Goal: Information Seeking & Learning: Learn about a topic

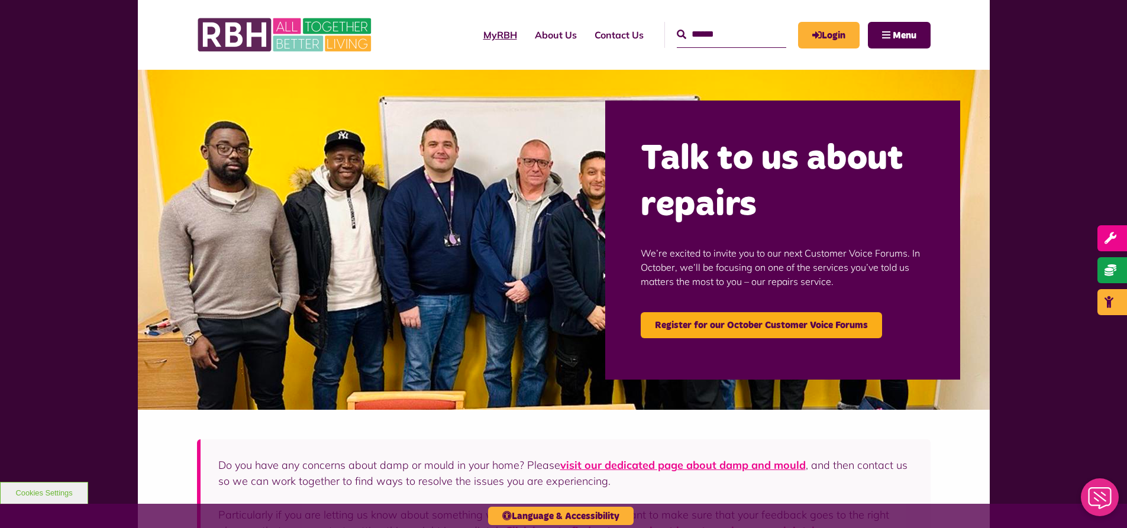
click at [475, 30] on link "MyRBH" at bounding box center [500, 35] width 51 height 32
click at [551, 27] on link "About Us" at bounding box center [556, 35] width 60 height 32
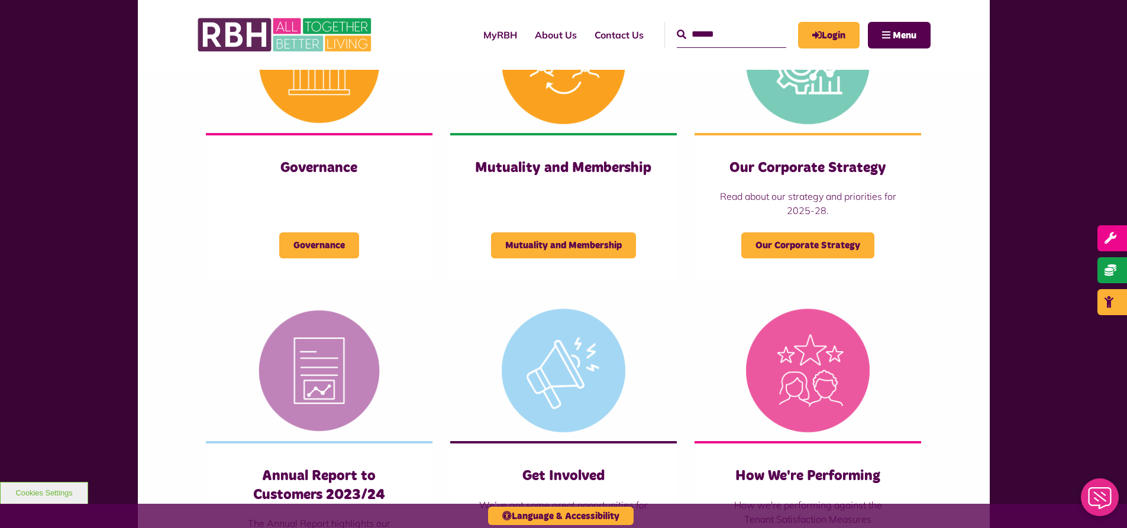
scroll to position [503, 0]
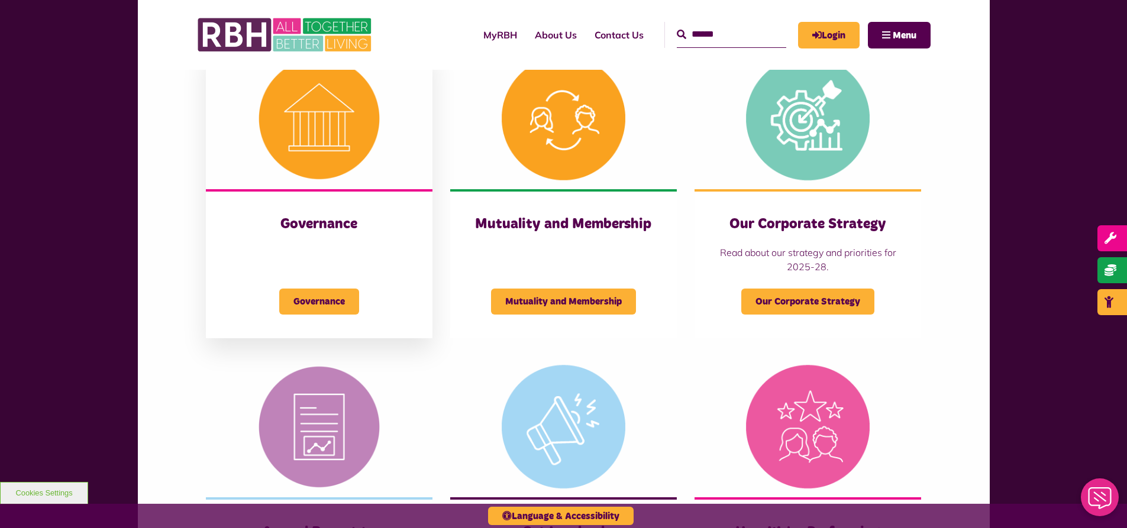
click at [357, 220] on h3 "Governance" at bounding box center [319, 224] width 179 height 18
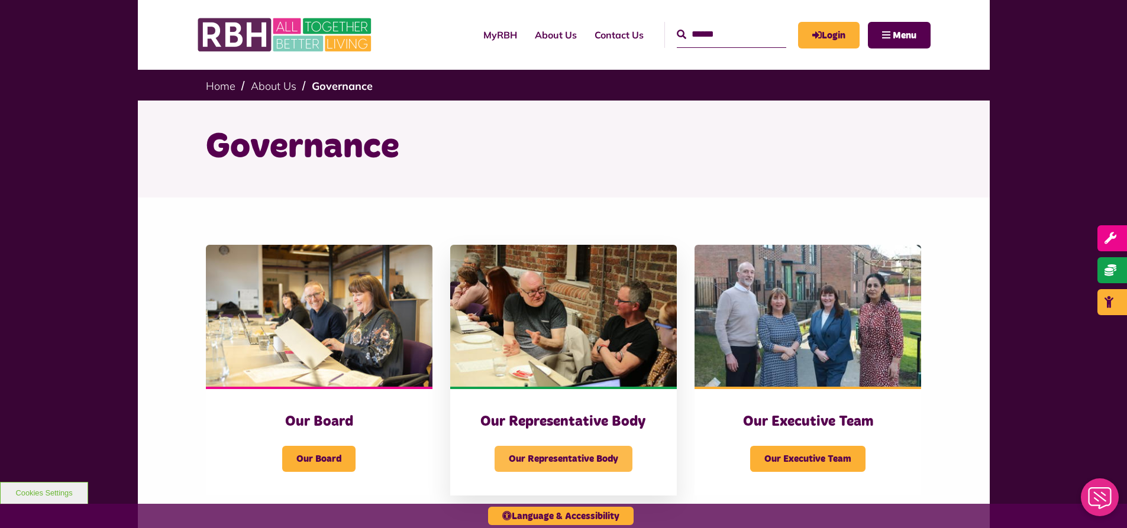
click at [539, 453] on span "Our Representative Body" at bounding box center [564, 459] width 138 height 26
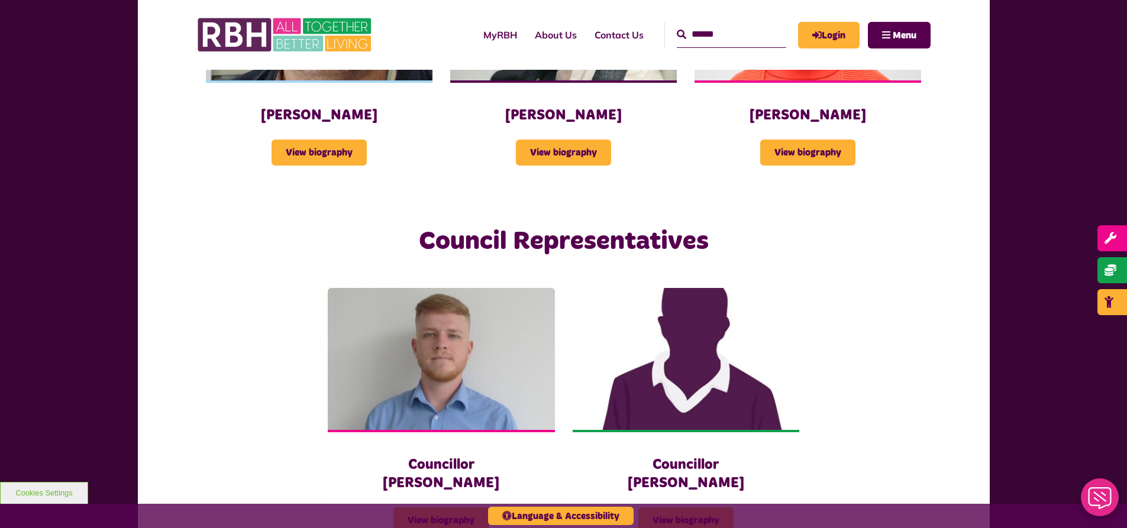
scroll to position [2579, 0]
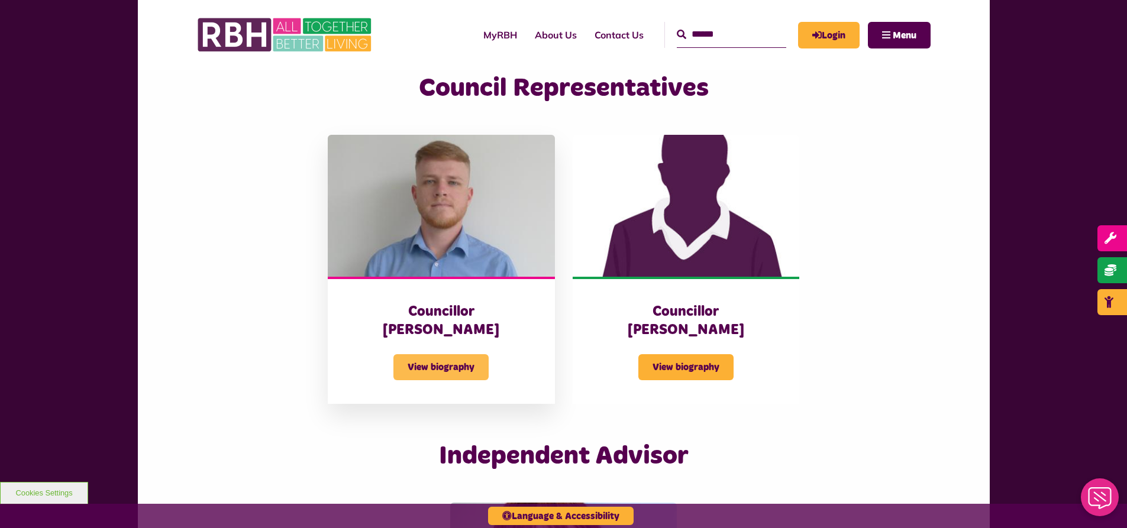
click at [424, 354] on span "View biography" at bounding box center [440, 367] width 95 height 26
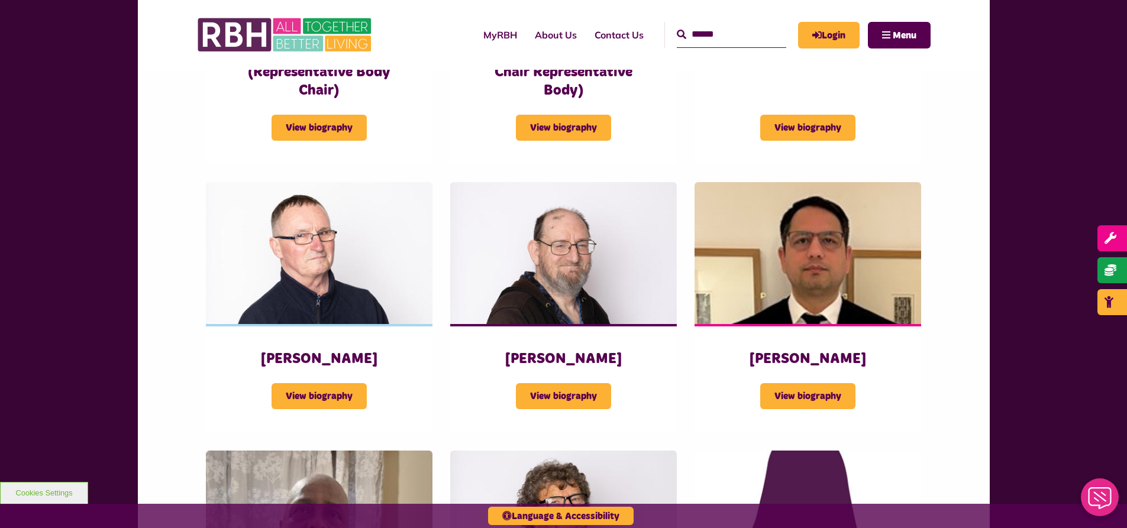
scroll to position [996, 0]
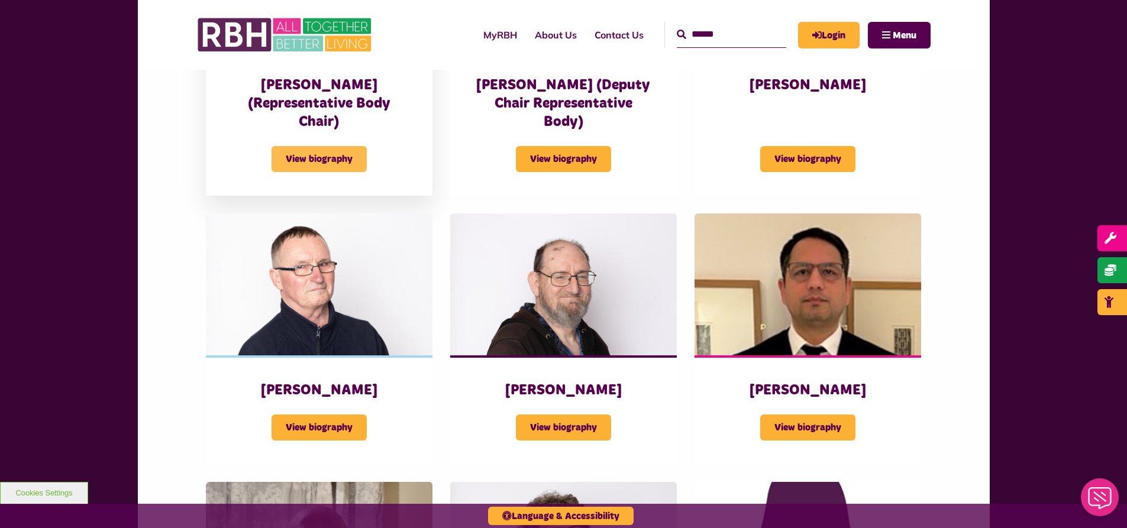
click at [340, 146] on span "View biography" at bounding box center [319, 159] width 95 height 26
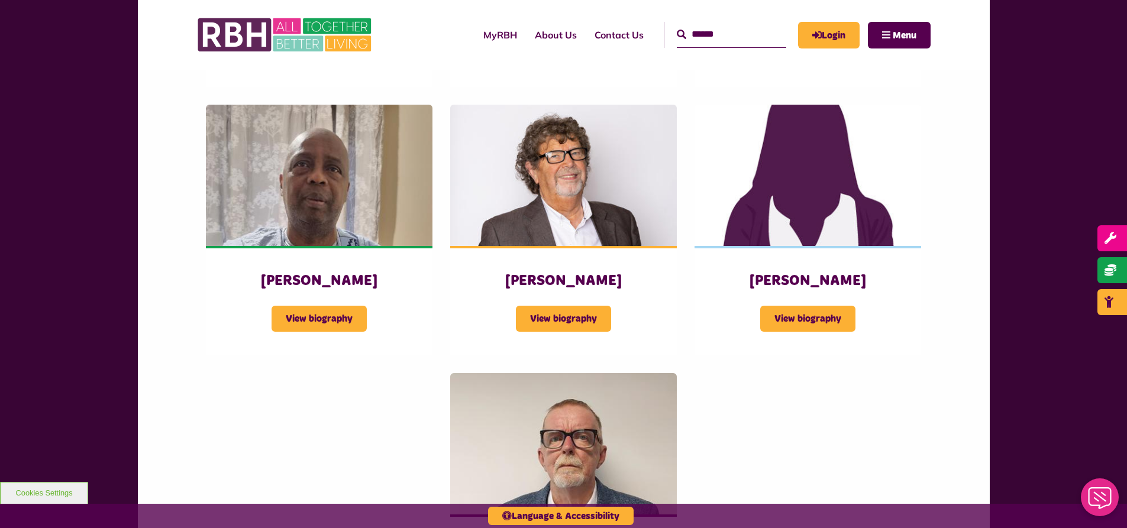
scroll to position [1238, 0]
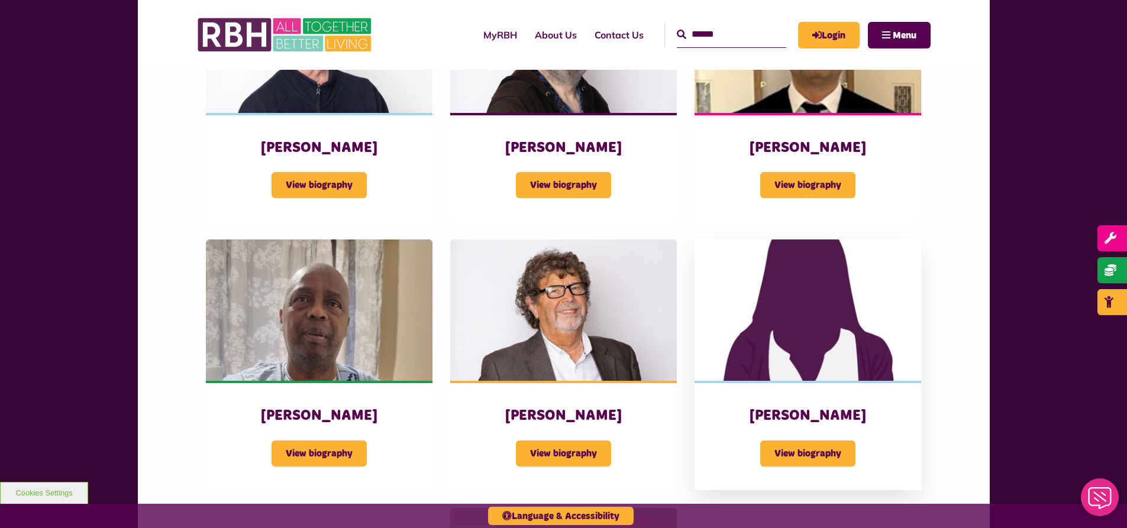
click at [831, 381] on div "Samantha Scotson View biography" at bounding box center [808, 435] width 227 height 109
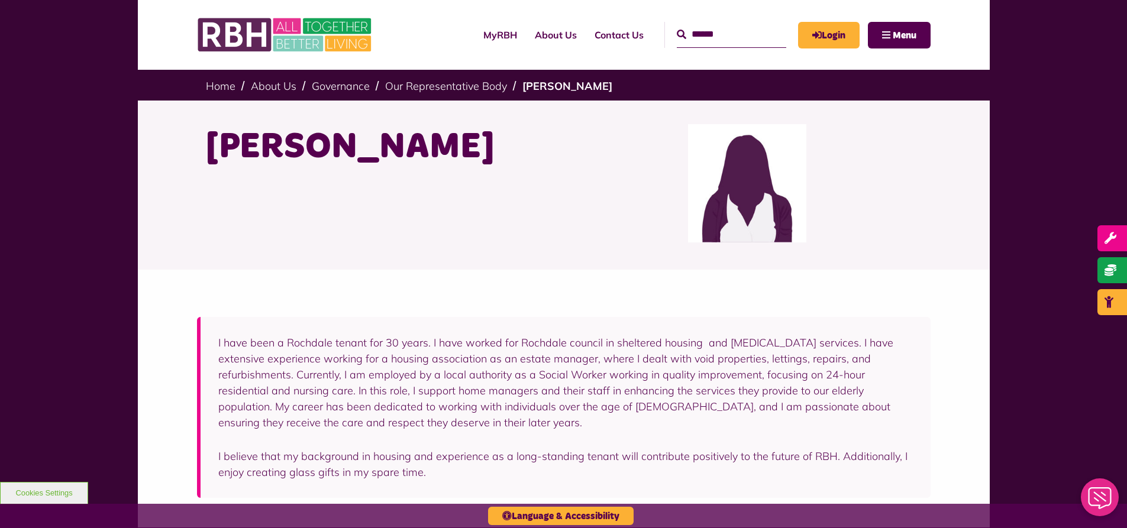
click at [748, 214] on img at bounding box center [747, 183] width 118 height 118
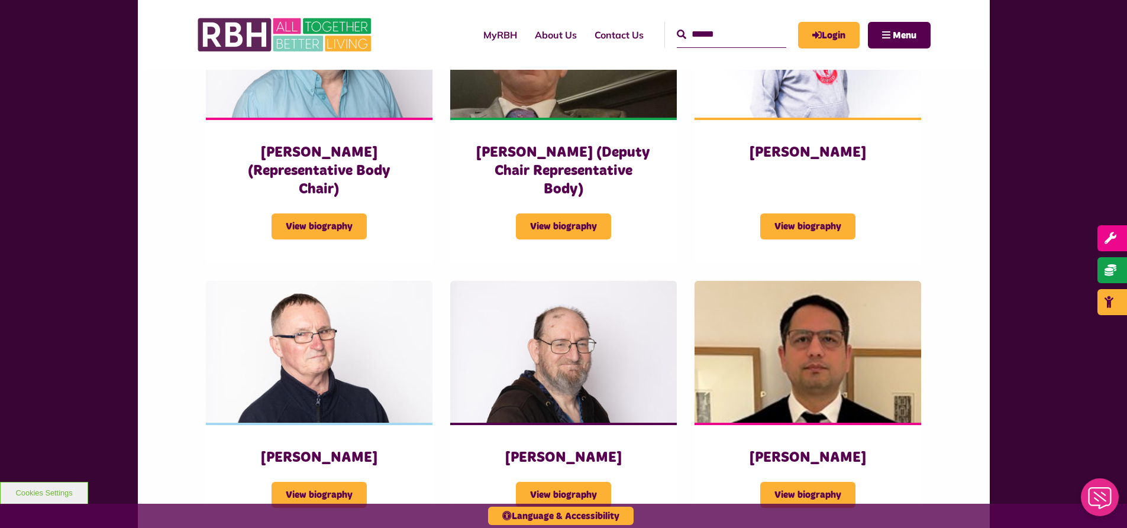
scroll to position [789, 0]
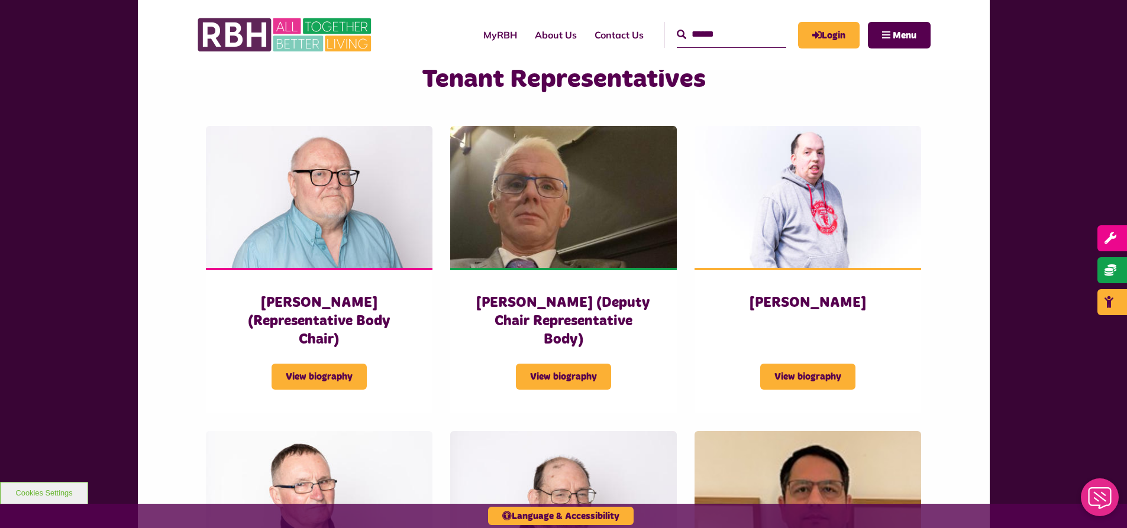
scroll to position [881, 0]
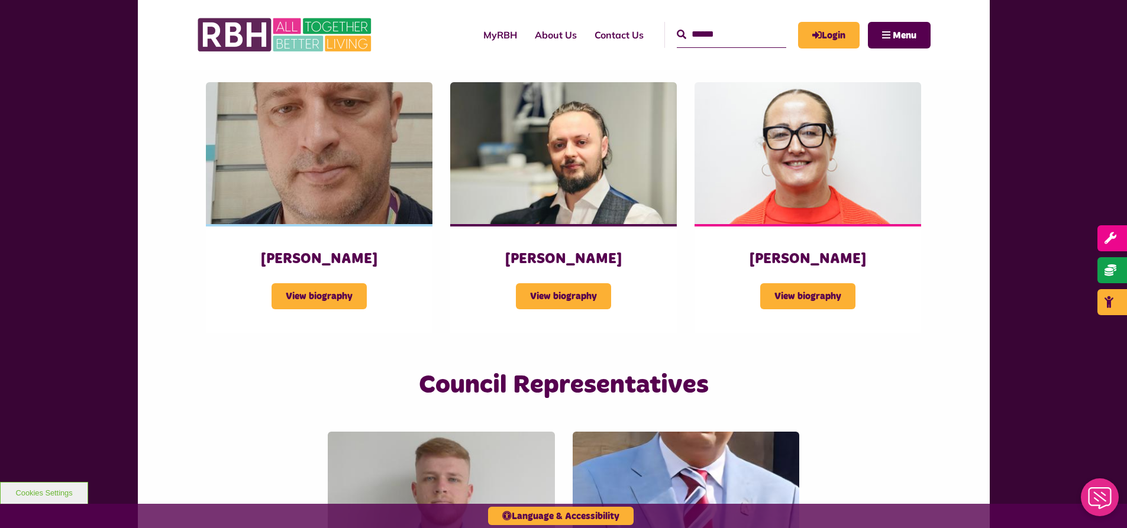
scroll to position [2390, 0]
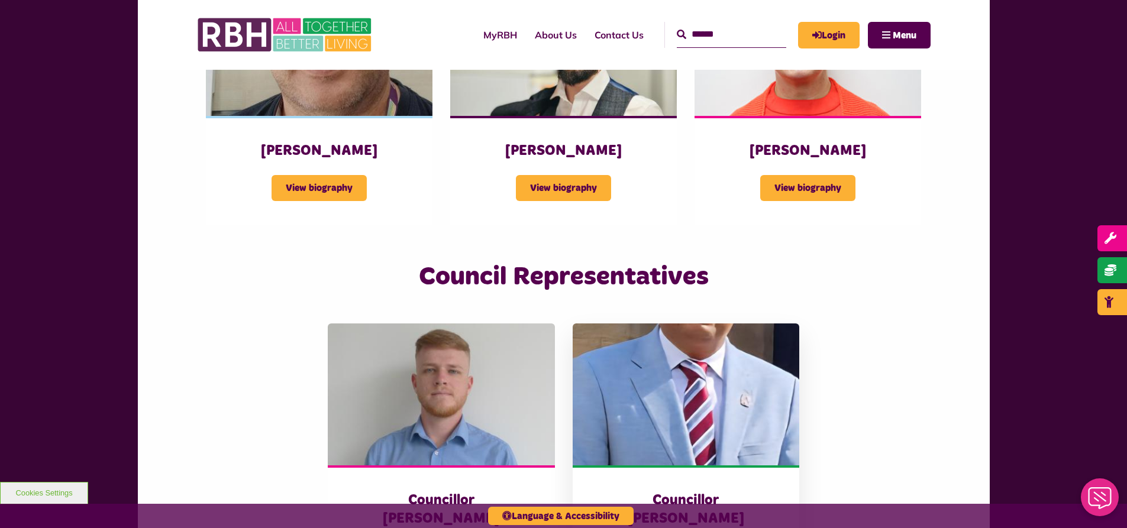
click at [674, 406] on img at bounding box center [686, 395] width 227 height 142
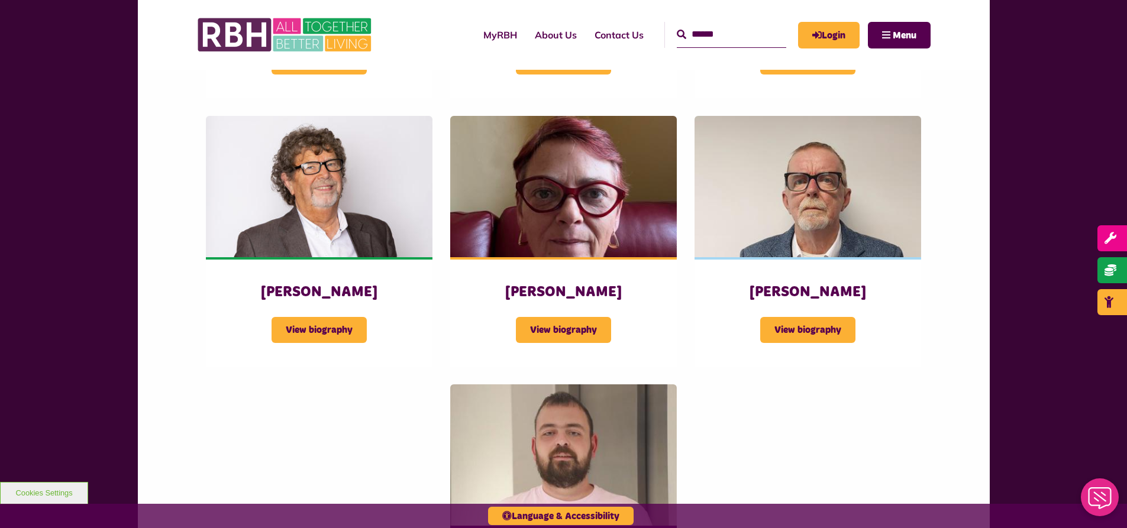
scroll to position [1312, 0]
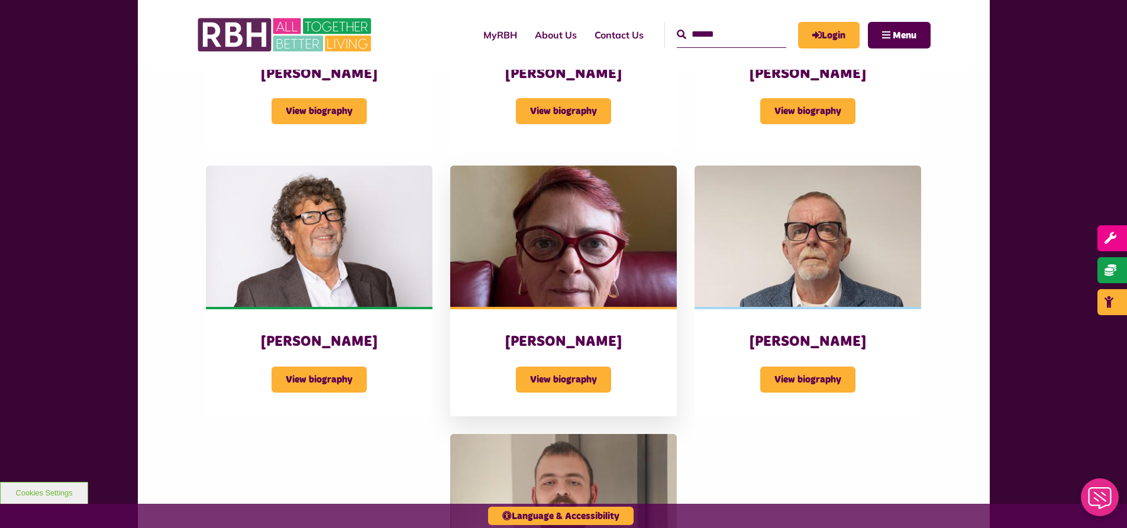
click at [596, 212] on img at bounding box center [563, 237] width 227 height 142
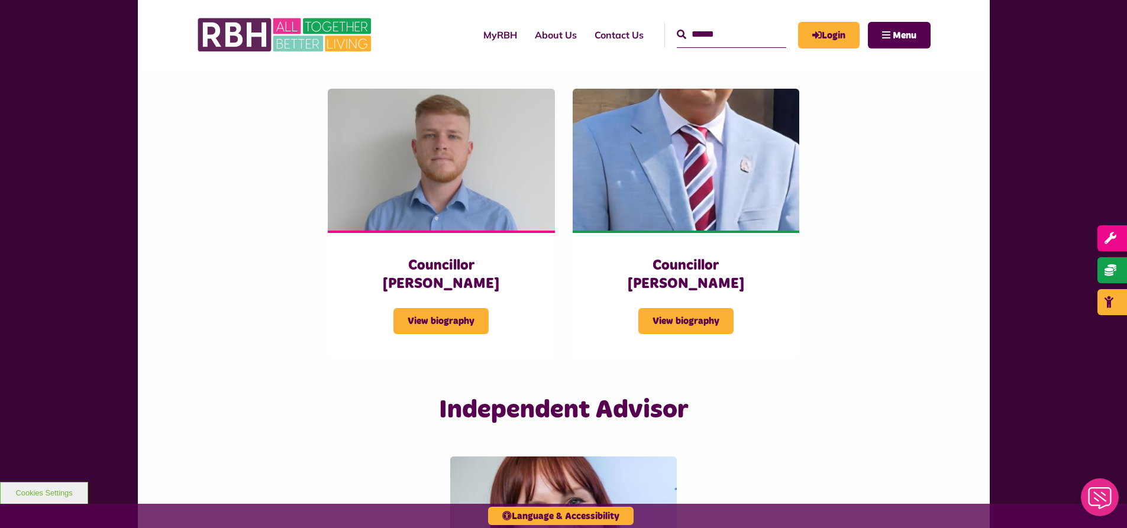
scroll to position [2391, 0]
